Goal: Transaction & Acquisition: Purchase product/service

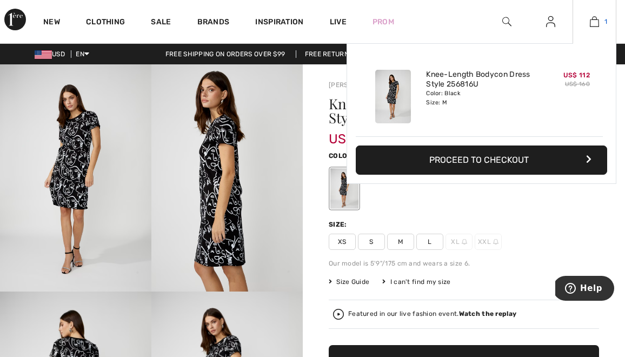
click at [596, 23] on img at bounding box center [594, 21] width 9 height 13
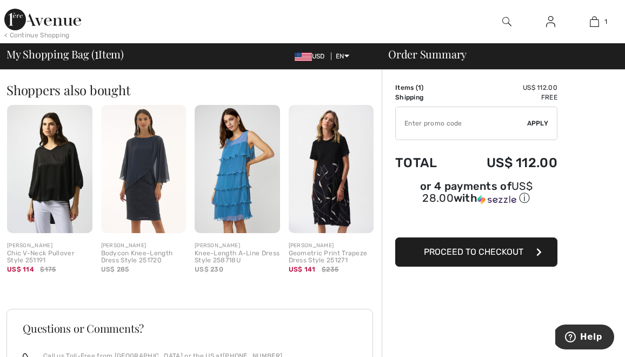
scroll to position [263, 0]
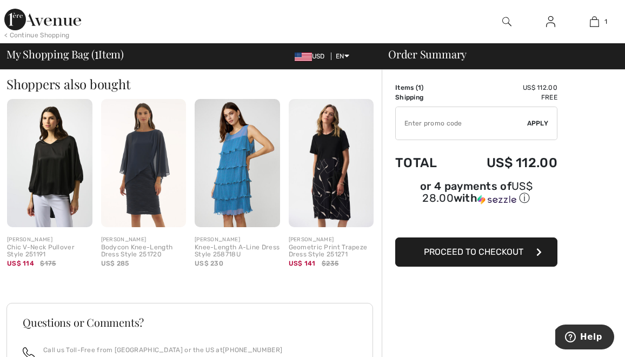
click at [331, 186] on img at bounding box center [331, 163] width 85 height 128
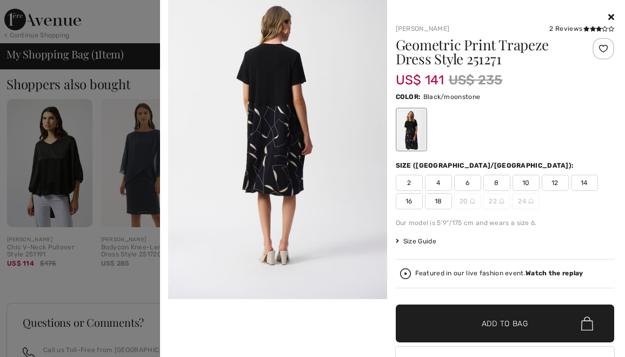
scroll to position [360, 0]
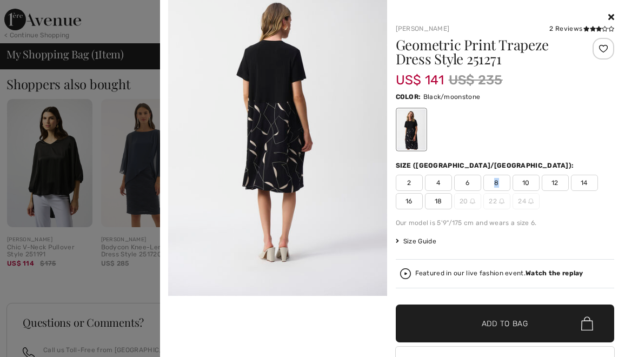
click at [502, 177] on span "8" at bounding box center [497, 183] width 27 height 16
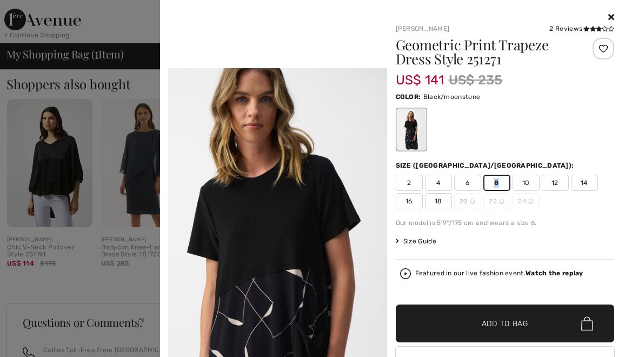
scroll to position [698, 0]
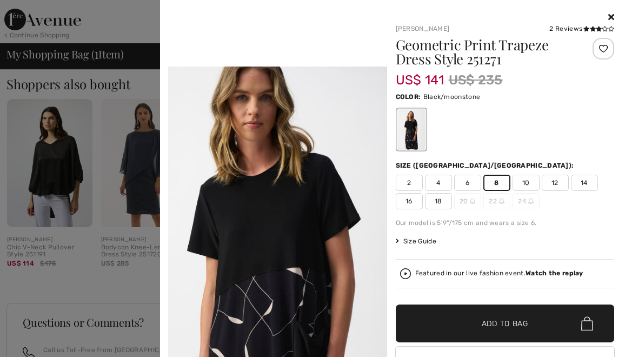
click at [610, 18] on icon at bounding box center [612, 16] width 6 height 9
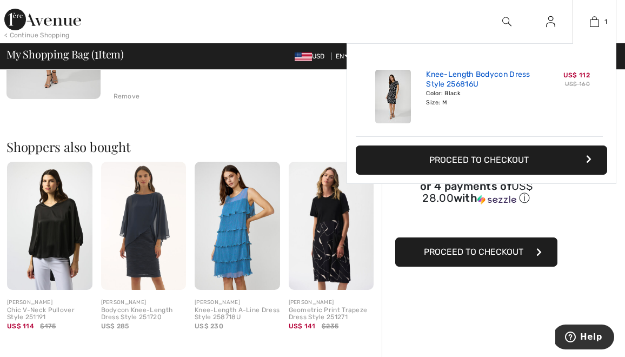
scroll to position [198, 0]
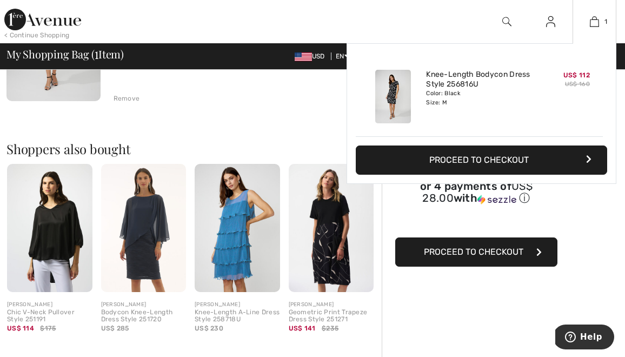
click at [493, 159] on button "Proceed to Checkout" at bounding box center [482, 160] width 252 height 29
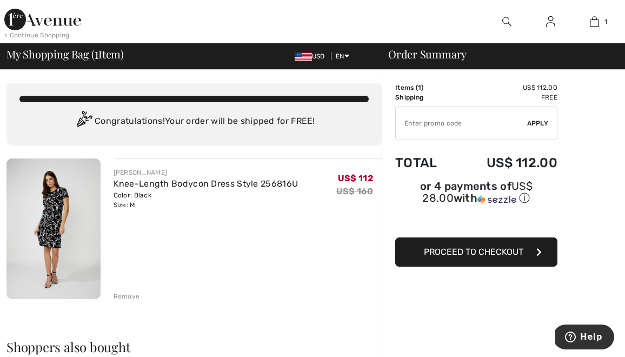
click at [470, 248] on span "Proceed to Checkout" at bounding box center [474, 252] width 100 height 10
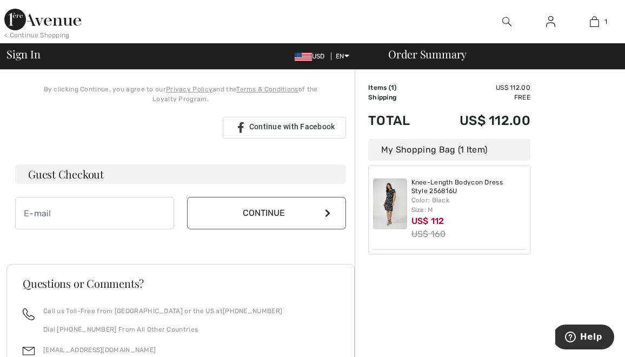
scroll to position [260, 0]
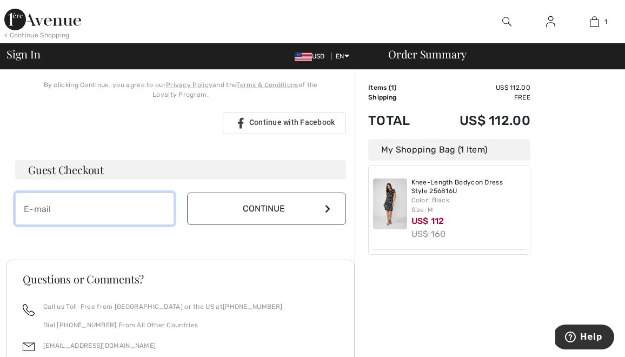
click at [78, 196] on input "email" at bounding box center [94, 209] width 159 height 32
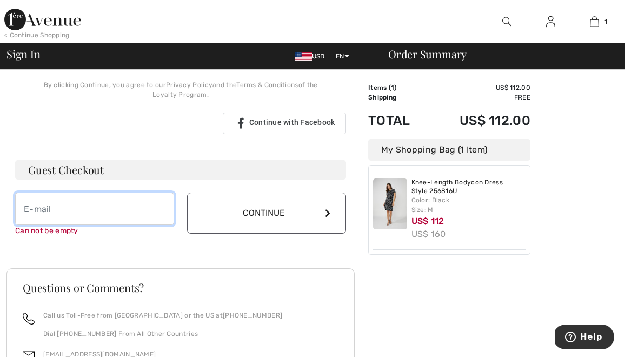
type input "[EMAIL_ADDRESS][DOMAIN_NAME]"
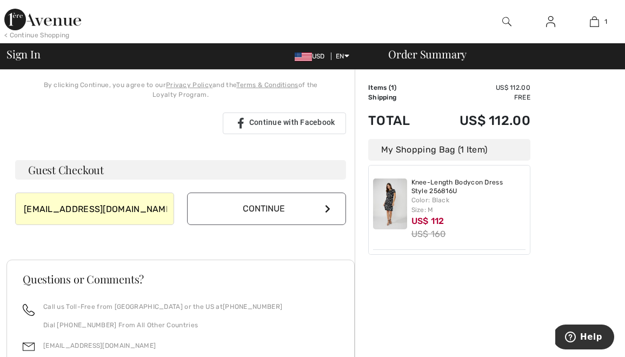
click at [280, 203] on button "Continue" at bounding box center [266, 209] width 159 height 32
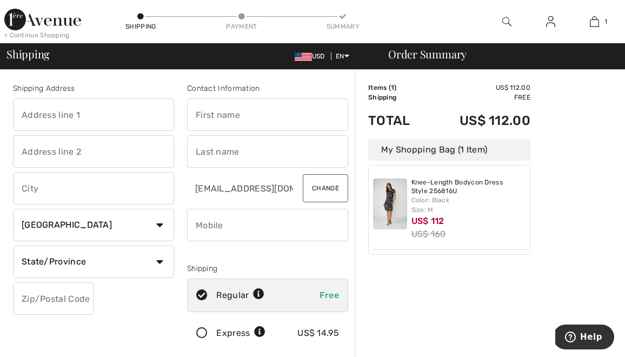
click at [129, 110] on input "text" at bounding box center [93, 114] width 161 height 32
type input "[STREET_ADDRESS][PERSON_NAME]"
type input "[PERSON_NAME] [PERSON_NAME]"
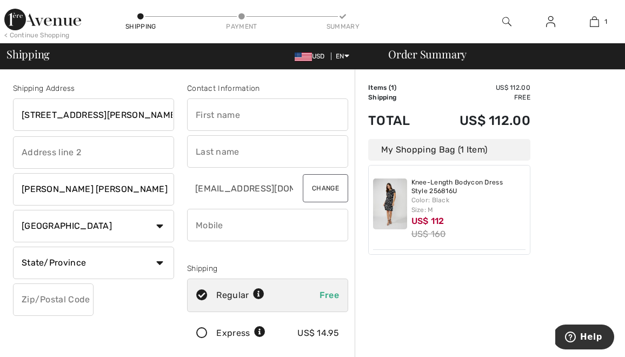
select select "US"
type input "23059"
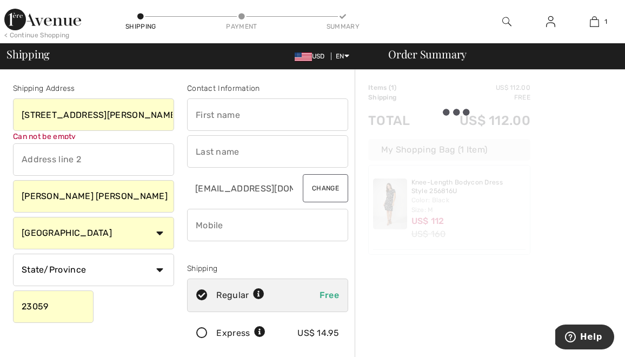
type input "Susan"
type input "Haubenstock"
type input "8043373752"
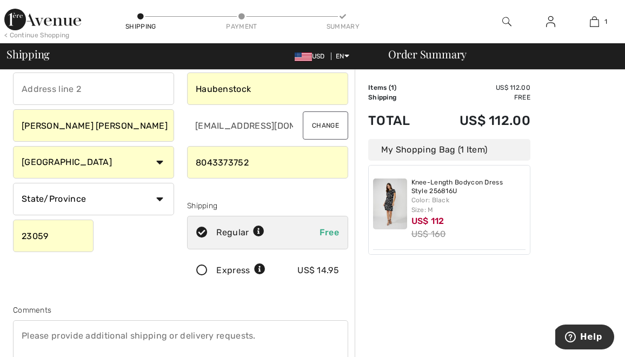
scroll to position [65, 0]
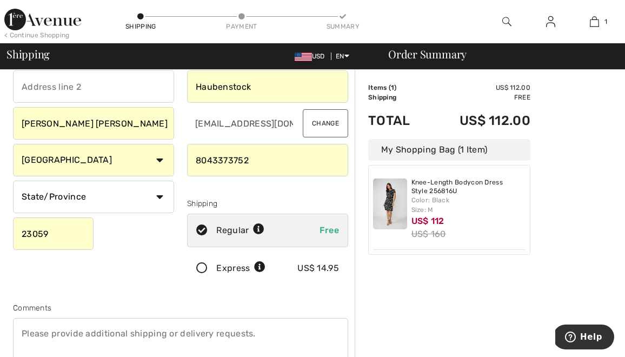
click at [135, 199] on select "State/Province Alabama Alaska American Samoa Arizona Arkansas California Colora…" at bounding box center [93, 197] width 161 height 32
select select "VA"
click at [13, 181] on select "State/Province Alabama Alaska American Samoa Arizona Arkansas California Colora…" at bounding box center [93, 197] width 161 height 32
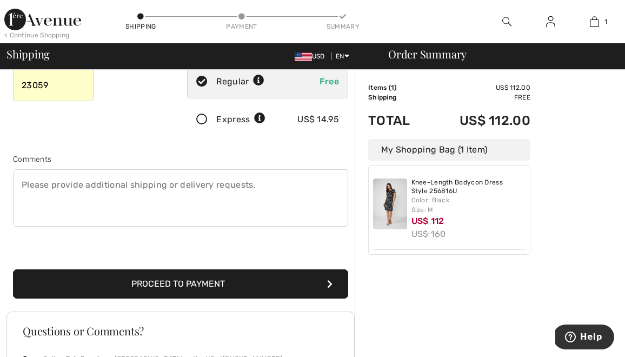
scroll to position [220, 0]
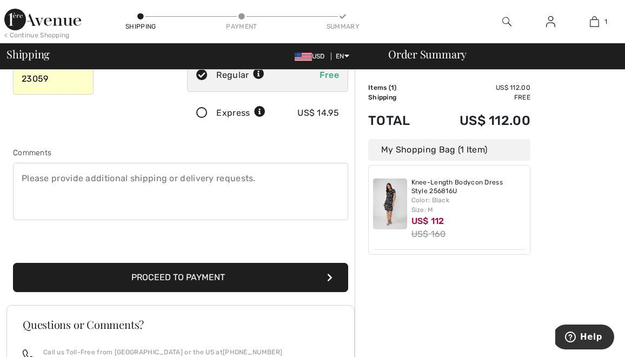
click at [167, 274] on button "Proceed to Payment" at bounding box center [180, 277] width 335 height 29
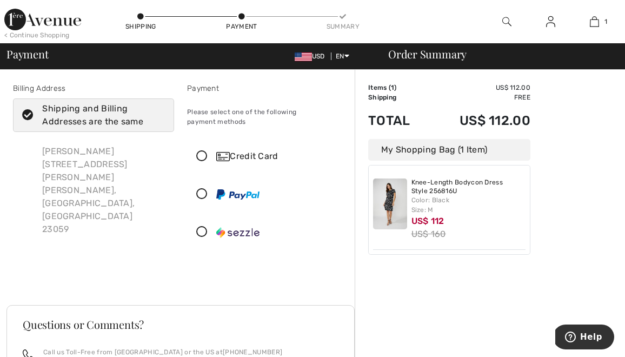
click at [201, 155] on icon at bounding box center [202, 156] width 29 height 11
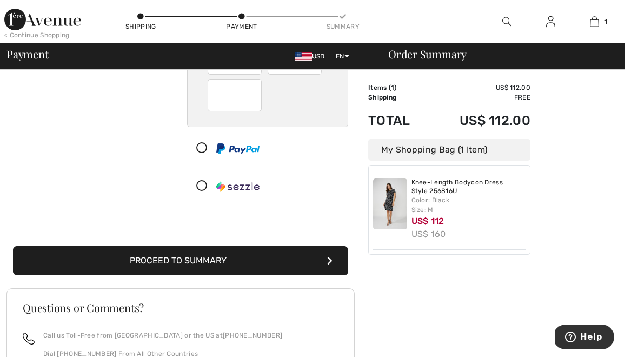
scroll to position [170, 0]
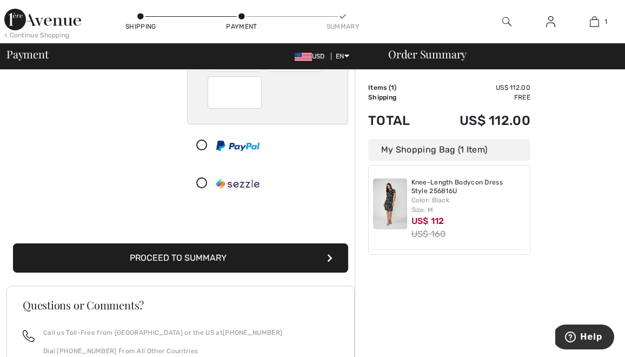
click at [194, 257] on button "Proceed to Summary" at bounding box center [180, 257] width 335 height 29
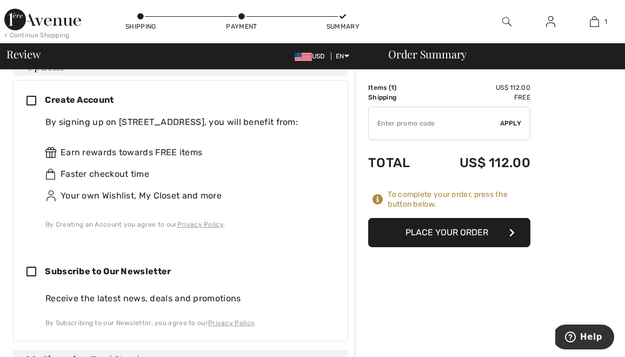
scroll to position [478, 0]
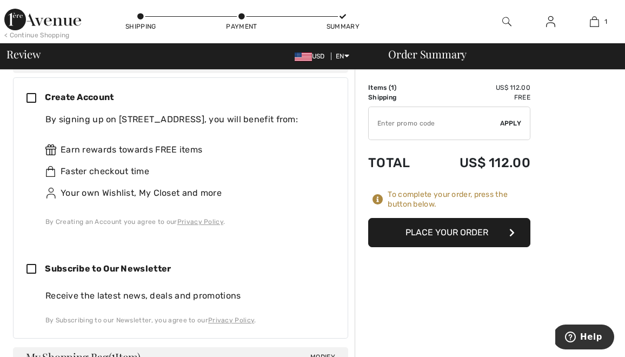
click at [33, 96] on icon at bounding box center [36, 98] width 18 height 11
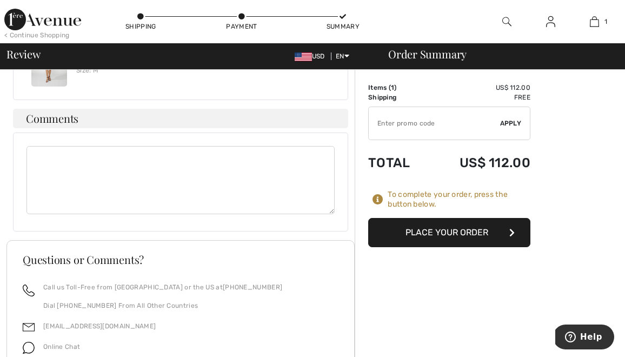
scroll to position [971, 0]
click at [452, 232] on button "Place Your Order" at bounding box center [449, 232] width 162 height 29
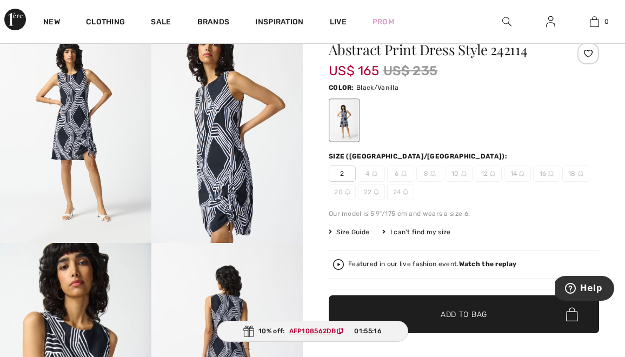
scroll to position [47, 0]
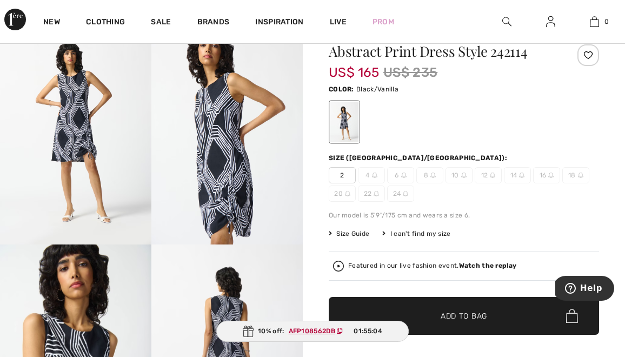
click at [452, 3] on div "New Clothing Sale Brands Inspiration Live Prom 0 Your bag is empty" at bounding box center [312, 21] width 625 height 43
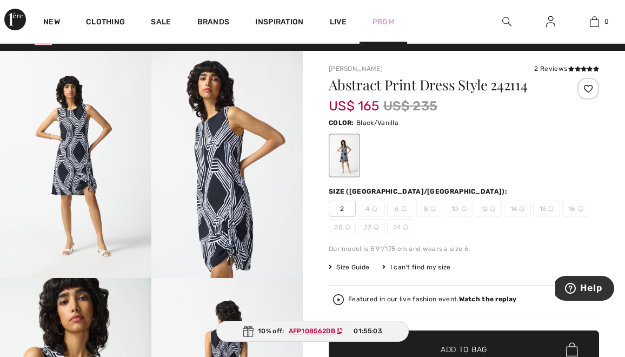
scroll to position [0, 0]
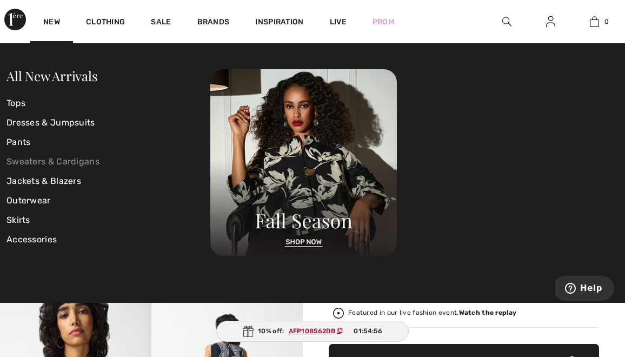
click at [36, 160] on link "Sweaters & Cardigans" at bounding box center [108, 161] width 204 height 19
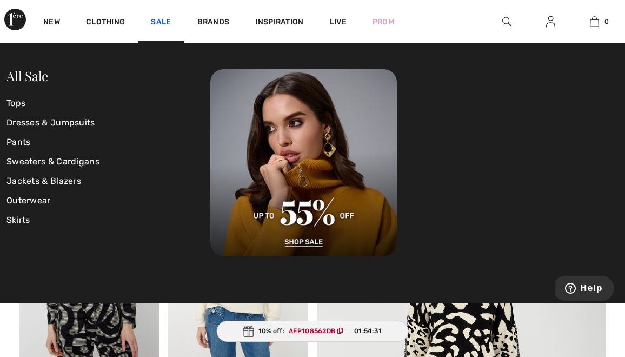
click at [164, 23] on link "Sale" at bounding box center [161, 22] width 20 height 11
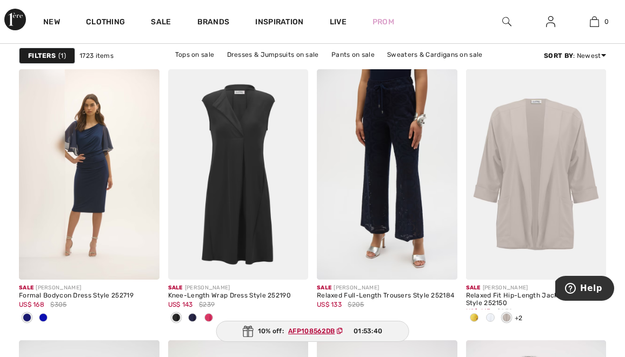
scroll to position [3698, 0]
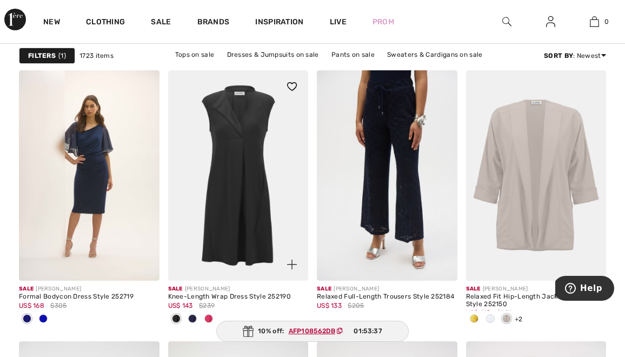
click at [236, 192] on img at bounding box center [238, 175] width 141 height 210
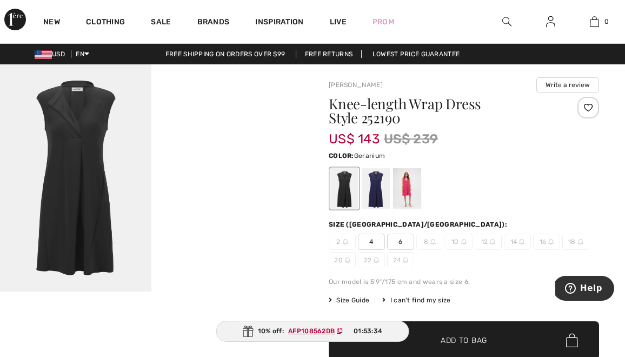
click at [402, 186] on div at bounding box center [407, 188] width 28 height 41
